Goal: Browse casually: Explore the website without a specific task or goal

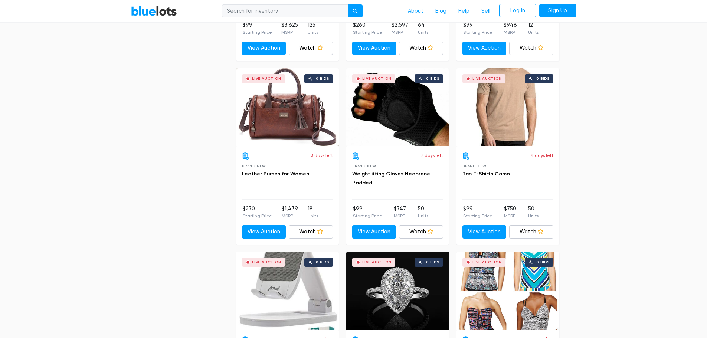
scroll to position [1856, 0]
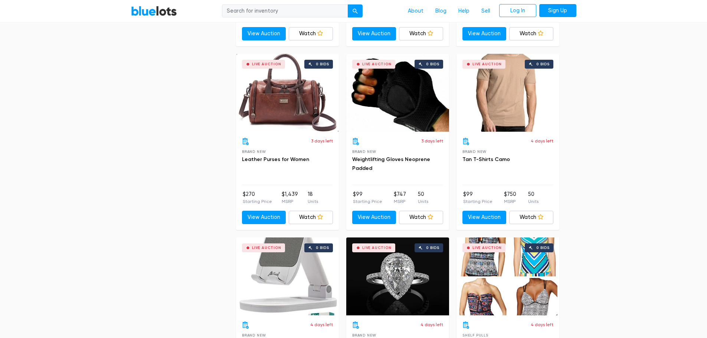
click at [300, 119] on div "Live Auction 0 bids" at bounding box center [287, 93] width 103 height 78
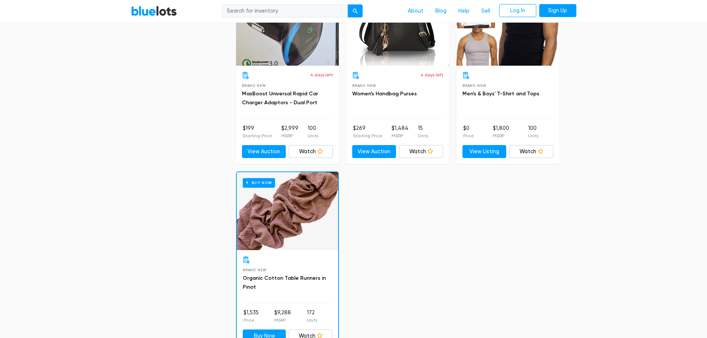
scroll to position [2302, 0]
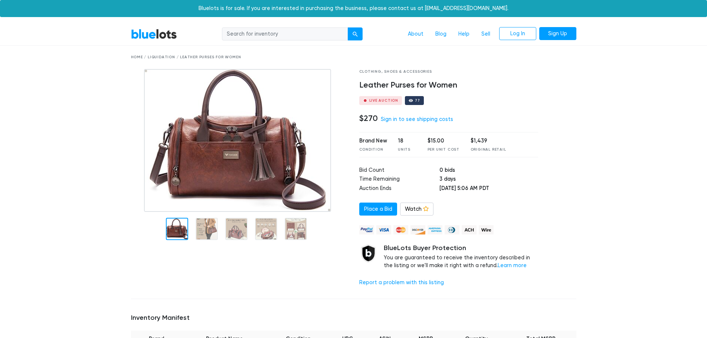
click at [161, 37] on link "BlueLots" at bounding box center [154, 34] width 46 height 11
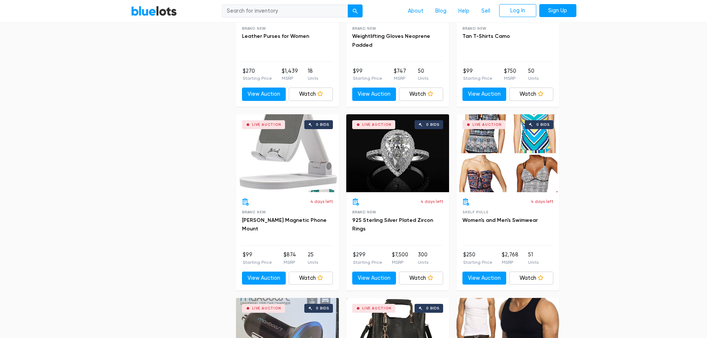
scroll to position [1942, 0]
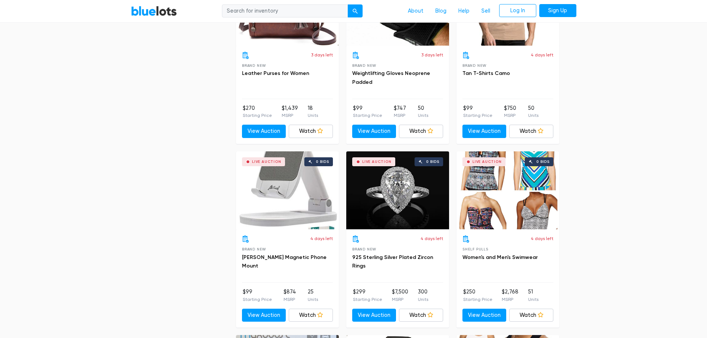
click at [425, 180] on div "Live Auction 0 bids" at bounding box center [397, 190] width 103 height 78
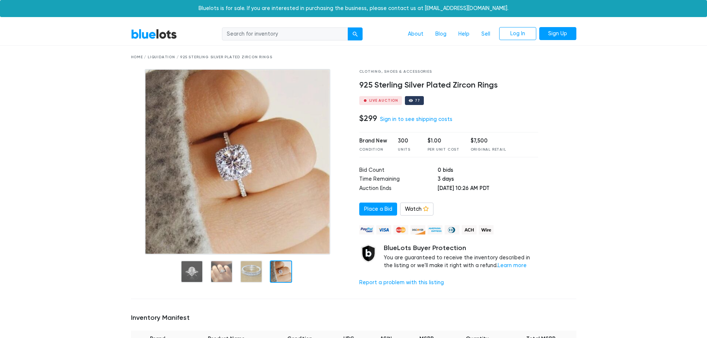
click at [173, 39] on link "BlueLots" at bounding box center [154, 34] width 46 height 11
